Goal: Information Seeking & Learning: Find specific fact

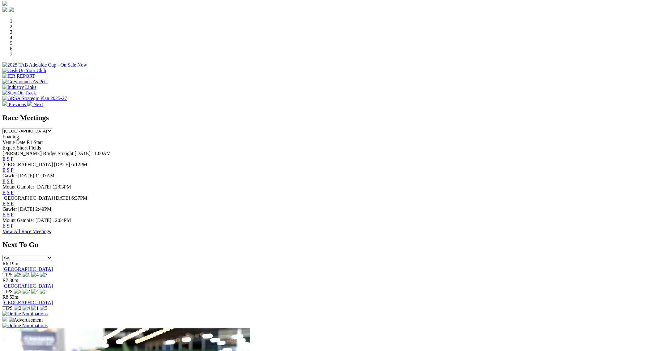
scroll to position [190, 0]
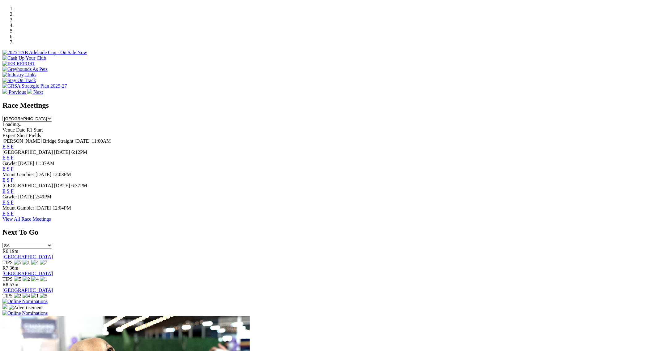
click at [14, 216] on link "F" at bounding box center [12, 213] width 3 height 5
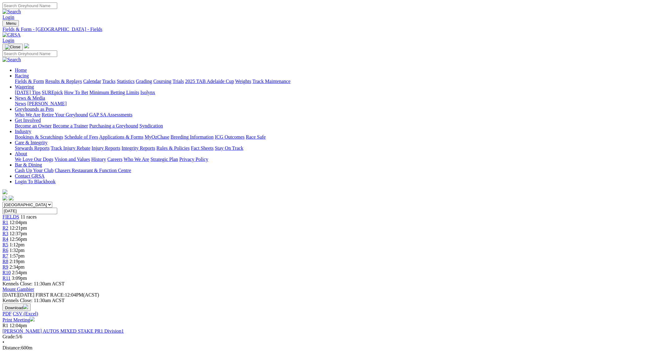
click at [44, 79] on link "Fields & Form" at bounding box center [29, 81] width 29 height 5
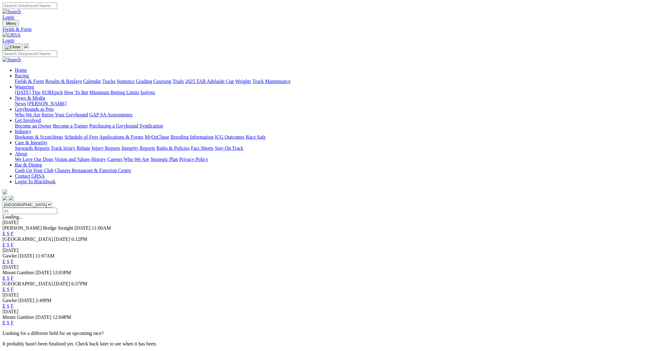
click at [14, 275] on link "F" at bounding box center [12, 277] width 3 height 5
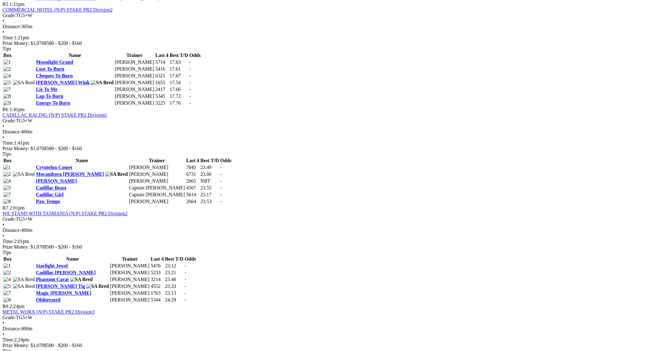
scroll to position [747, 0]
